Goal: Task Accomplishment & Management: Use online tool/utility

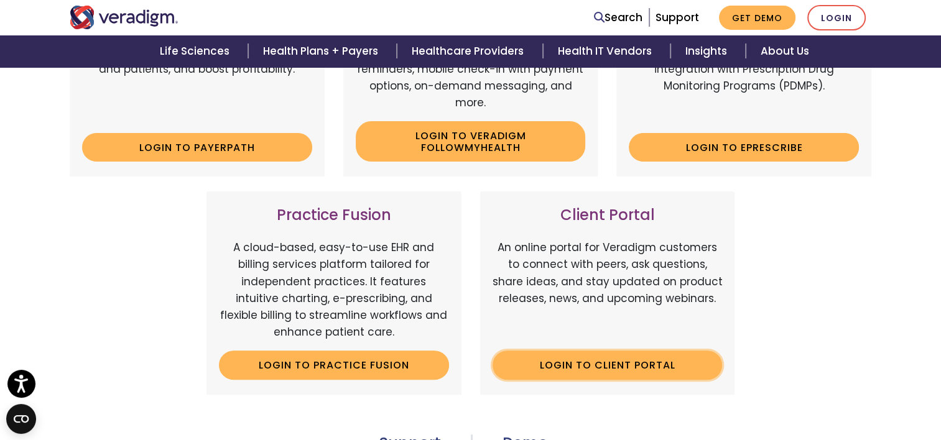
scroll to position [311, 0]
click at [591, 369] on link "Login to Client Portal" at bounding box center [608, 365] width 230 height 29
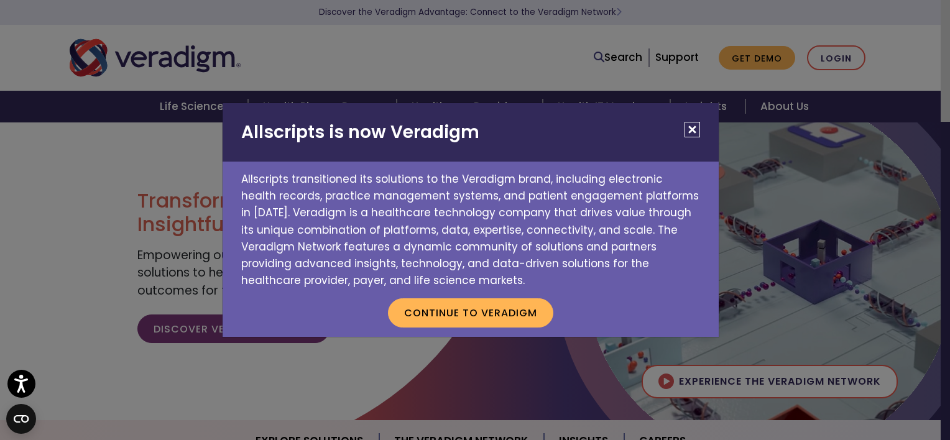
click at [698, 128] on button "Close" at bounding box center [693, 130] width 16 height 16
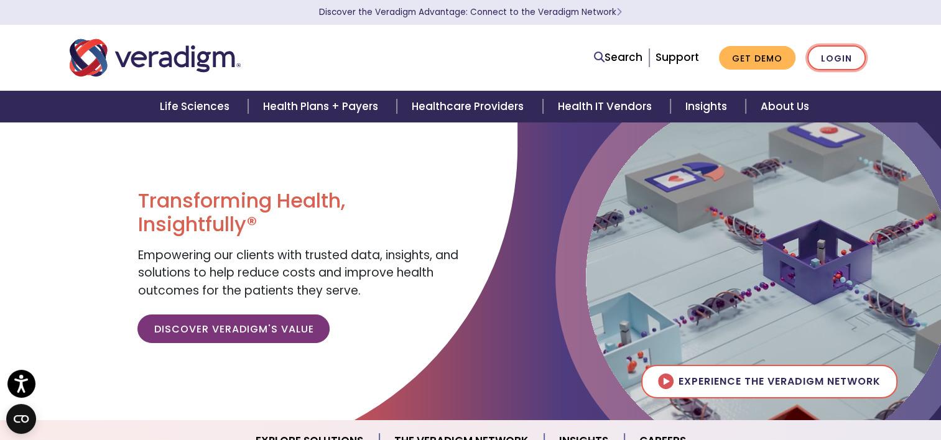
click at [832, 61] on link "Login" at bounding box center [836, 58] width 58 height 26
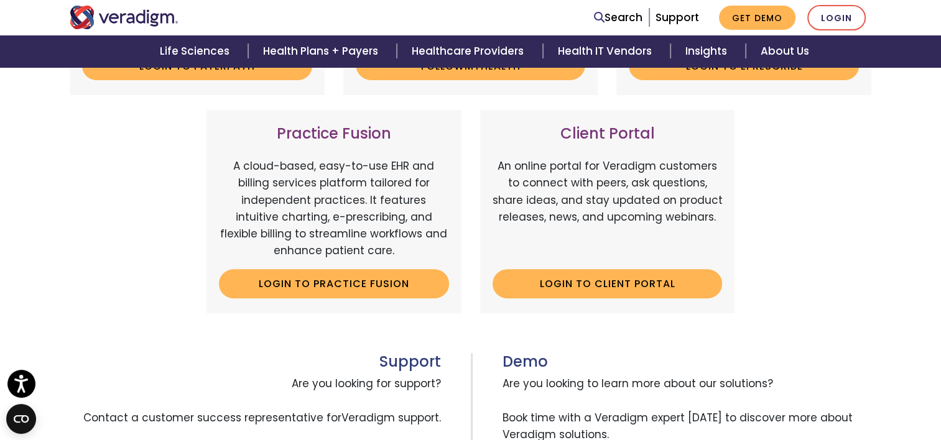
scroll to position [498, 0]
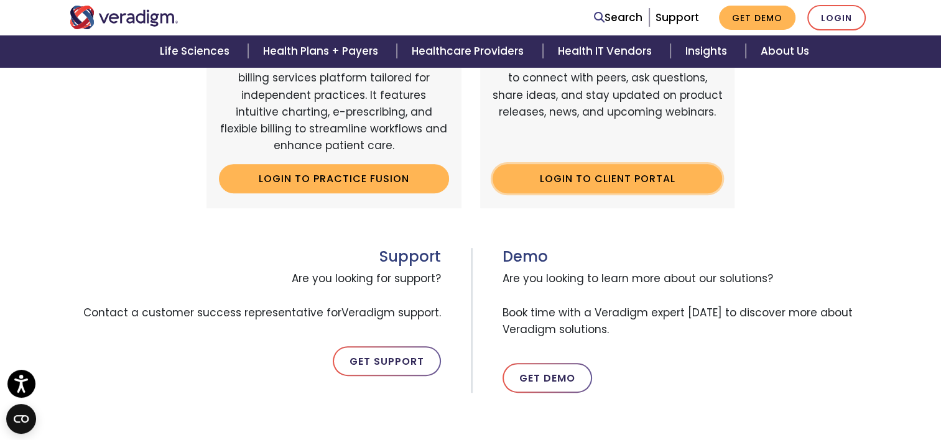
click at [603, 181] on link "Login to Client Portal" at bounding box center [608, 178] width 230 height 29
click at [588, 179] on link "Login to Client Portal" at bounding box center [608, 178] width 230 height 29
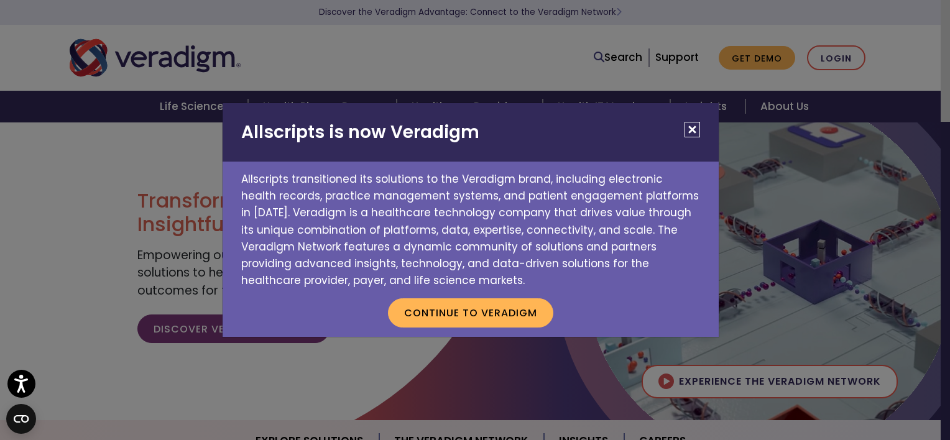
click at [693, 129] on button "Close" at bounding box center [693, 130] width 16 height 16
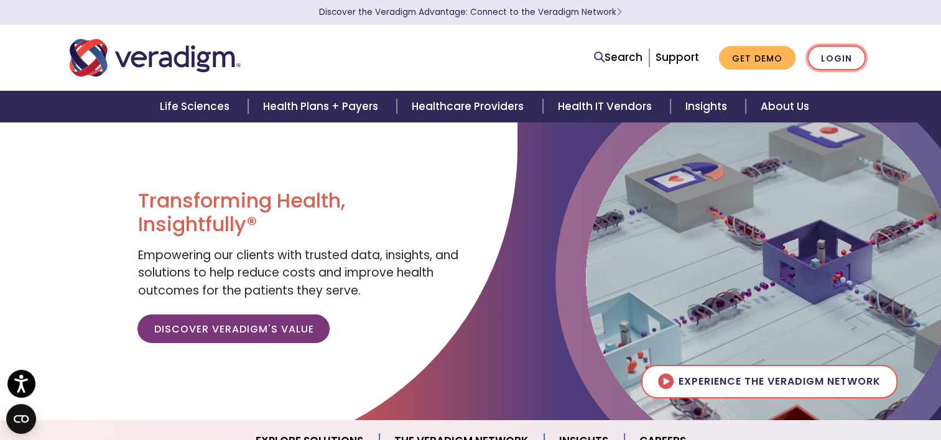
click at [840, 59] on link "Login" at bounding box center [836, 58] width 58 height 26
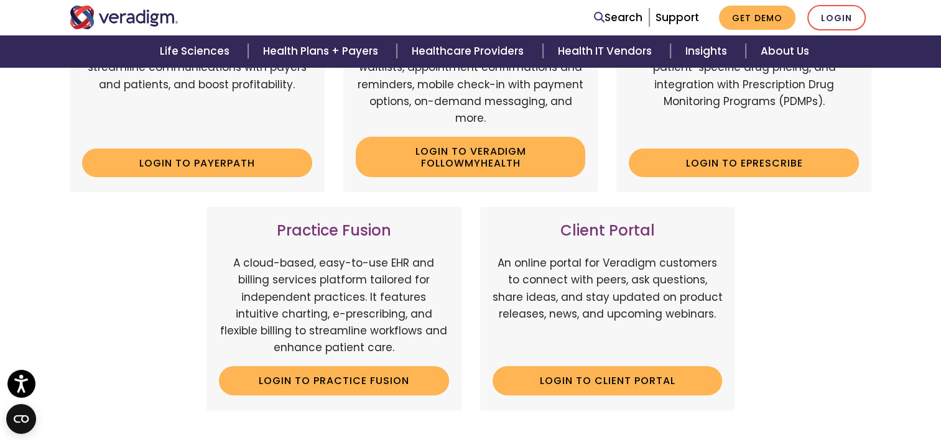
scroll to position [498, 0]
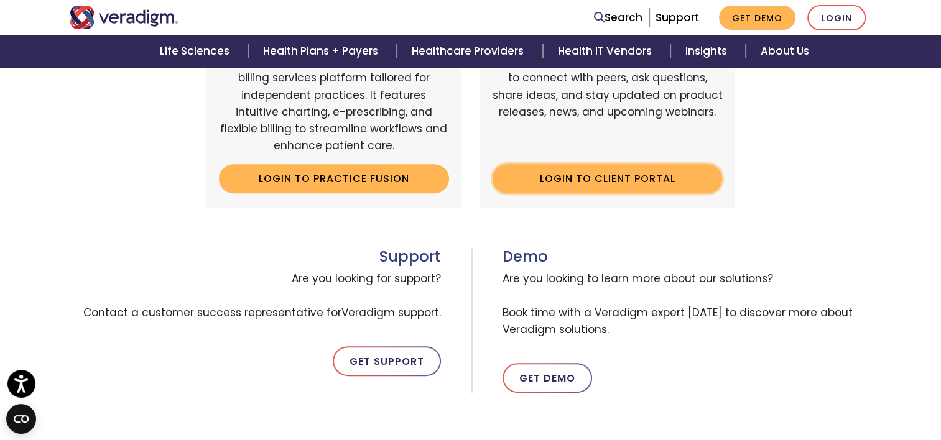
click at [648, 175] on link "Login to Client Portal" at bounding box center [608, 178] width 230 height 29
click at [564, 179] on link "Login to Client Portal" at bounding box center [608, 178] width 230 height 29
click at [649, 178] on link "Login to Client Portal" at bounding box center [608, 178] width 230 height 29
